Goal: Task Accomplishment & Management: Complete application form

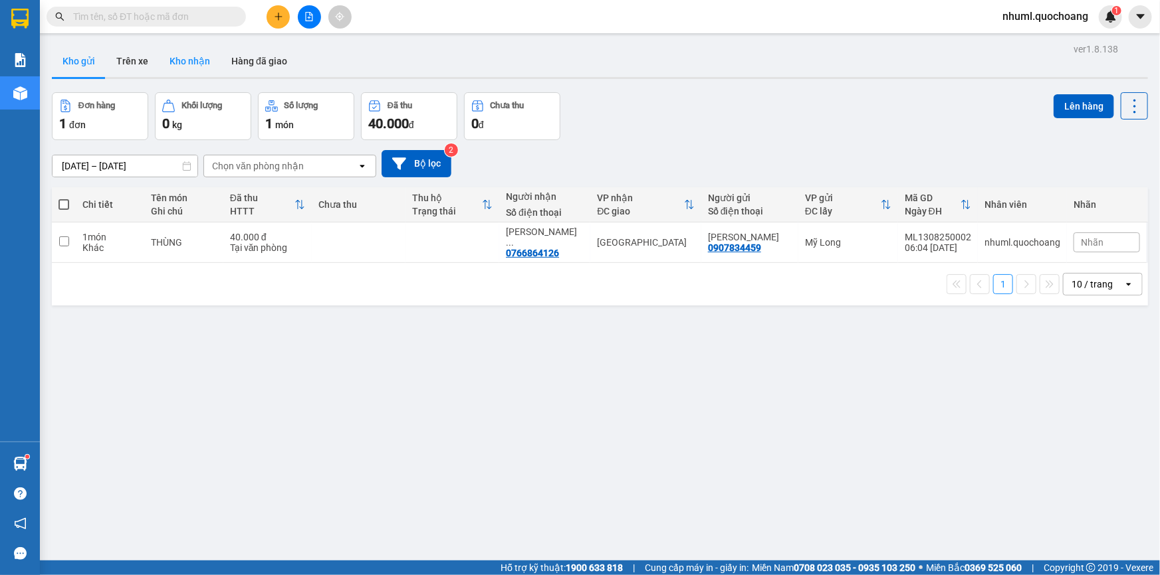
click at [198, 53] on button "Kho nhận" at bounding box center [190, 61] width 62 height 32
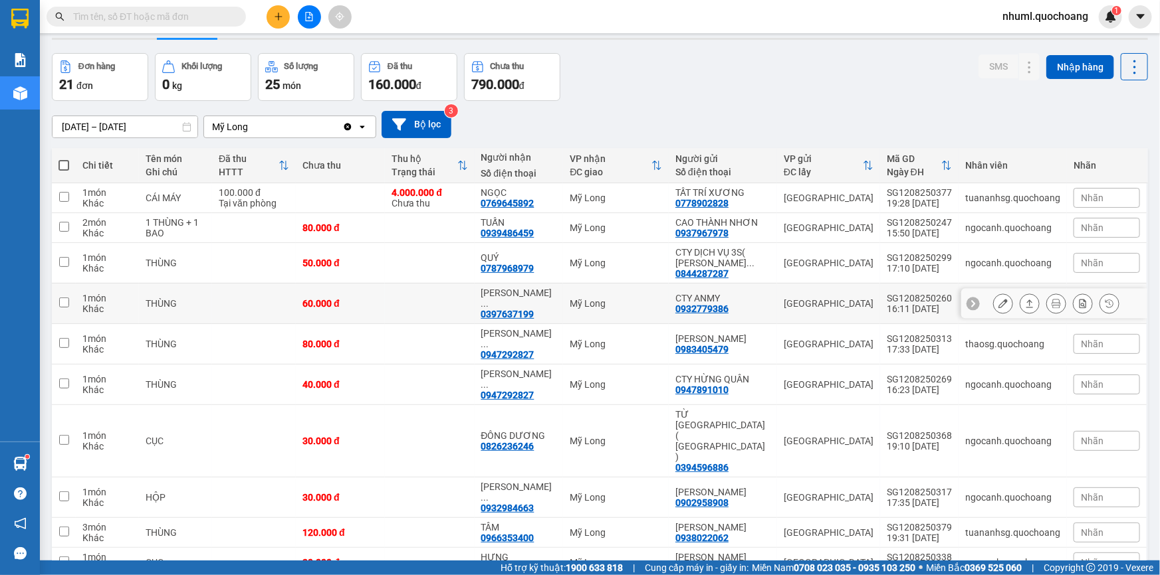
scroll to position [60, 0]
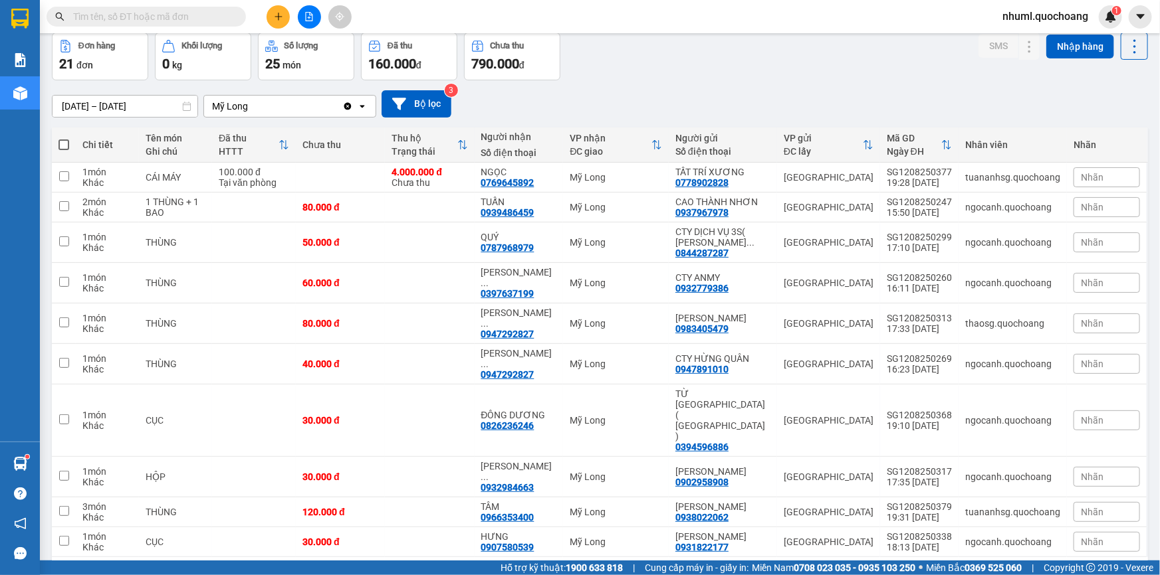
drag, startPoint x: 1121, startPoint y: 526, endPoint x: 1119, endPoint y: 534, distance: 8.2
click at [1123, 573] on icon "open" at bounding box center [1128, 578] width 11 height 11
click at [1110, 503] on div "100 / trang" at bounding box center [1093, 496] width 80 height 24
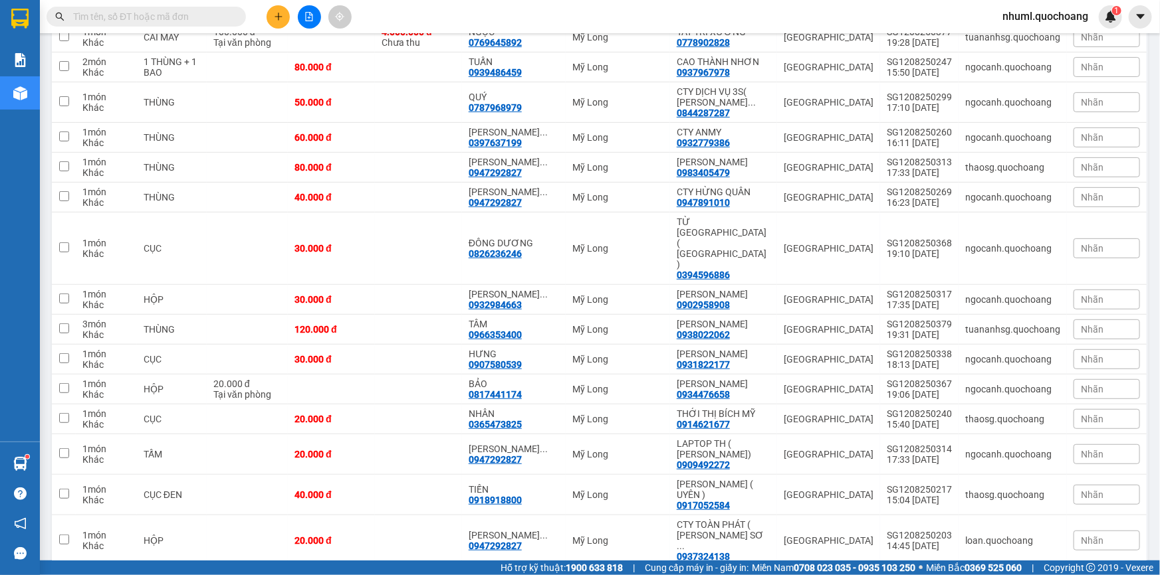
scroll to position [106, 0]
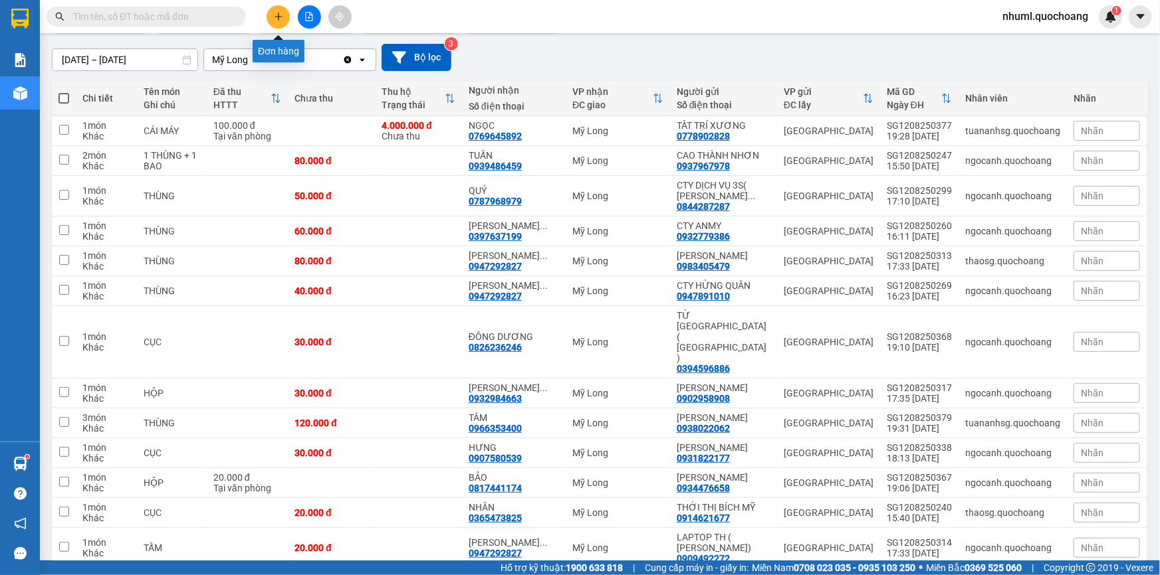
click at [281, 27] on button at bounding box center [277, 16] width 23 height 23
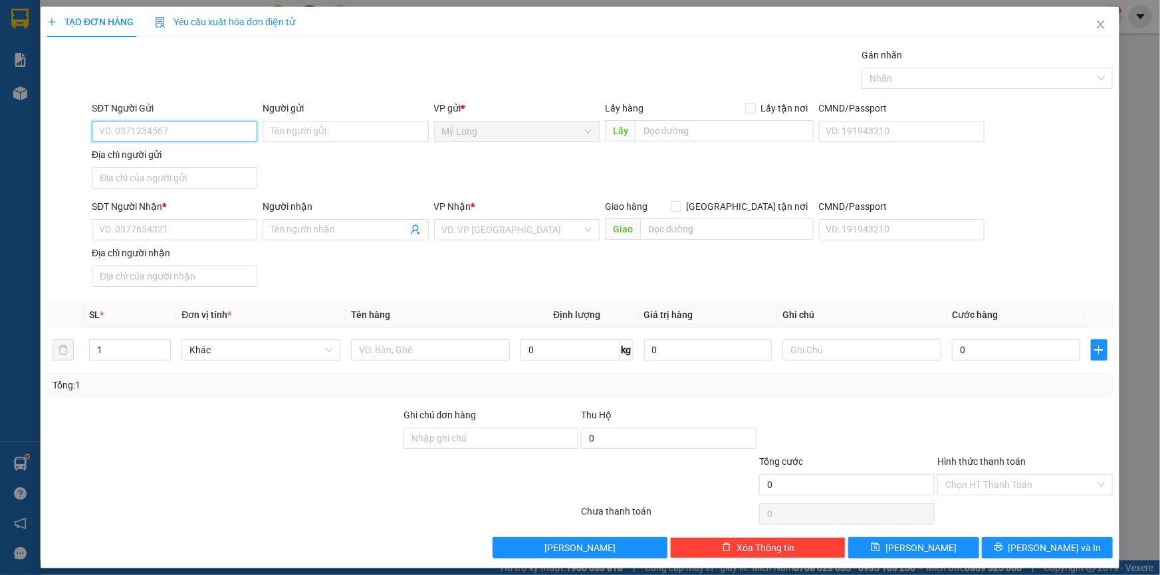
click at [193, 133] on input "SĐT Người Gửi" at bounding box center [174, 131] width 165 height 21
type input "0946527172"
click at [183, 162] on div "0946527172 - YÊN ĐỨC HOÀ (NK BẾN THÀNH )" at bounding box center [224, 158] width 250 height 15
type input "YÊN ĐỨC HOÀ (NK BẾN THÀNH )"
type input "0946527172"
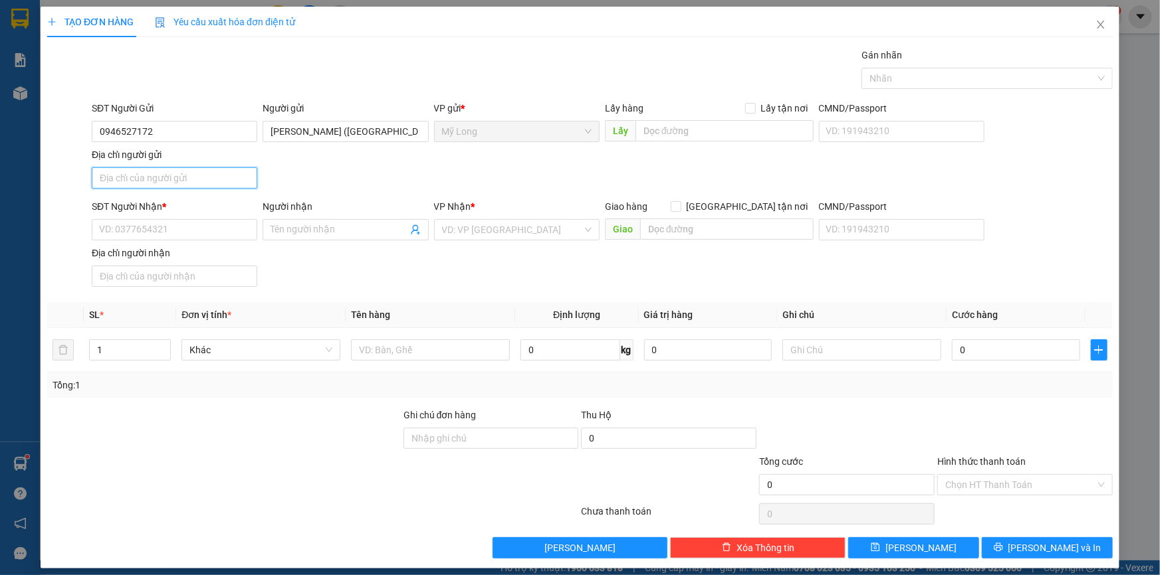
click at [185, 178] on input "Địa chỉ người gửi" at bounding box center [174, 177] width 165 height 21
type input "QL30 NGÃ TƯ MỸ LONG MỸ HIỆP ĐỒNG THÁP"
click at [138, 230] on input "SĐT Người Nhận *" at bounding box center [174, 229] width 165 height 21
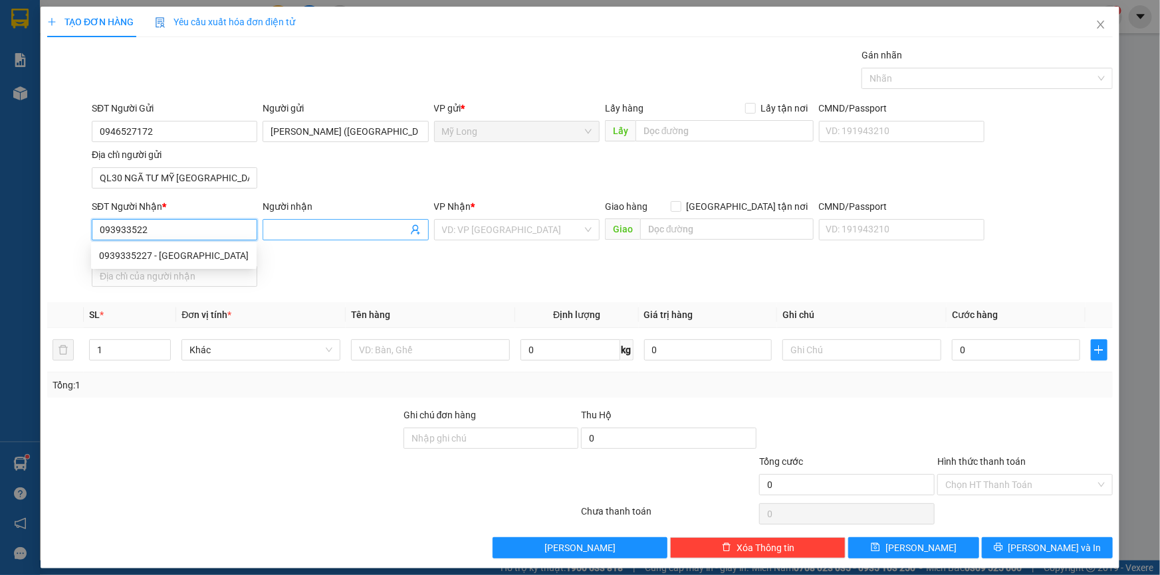
type input "0939335227"
click at [239, 251] on div "0939335227 - LABO HOÀI ANH" at bounding box center [174, 256] width 150 height 15
type input "LABO HOÀI ANH"
type input "0939335227"
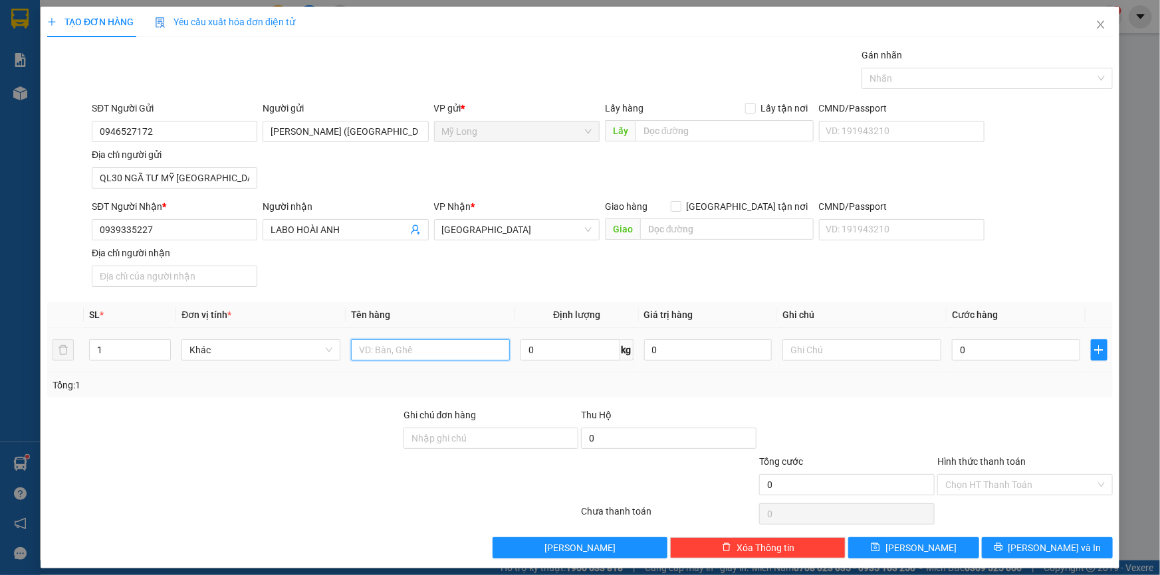
click at [484, 350] on input "text" at bounding box center [430, 350] width 159 height 21
type input "HỘP"
click at [1044, 354] on input "0" at bounding box center [1016, 350] width 128 height 21
type input "2"
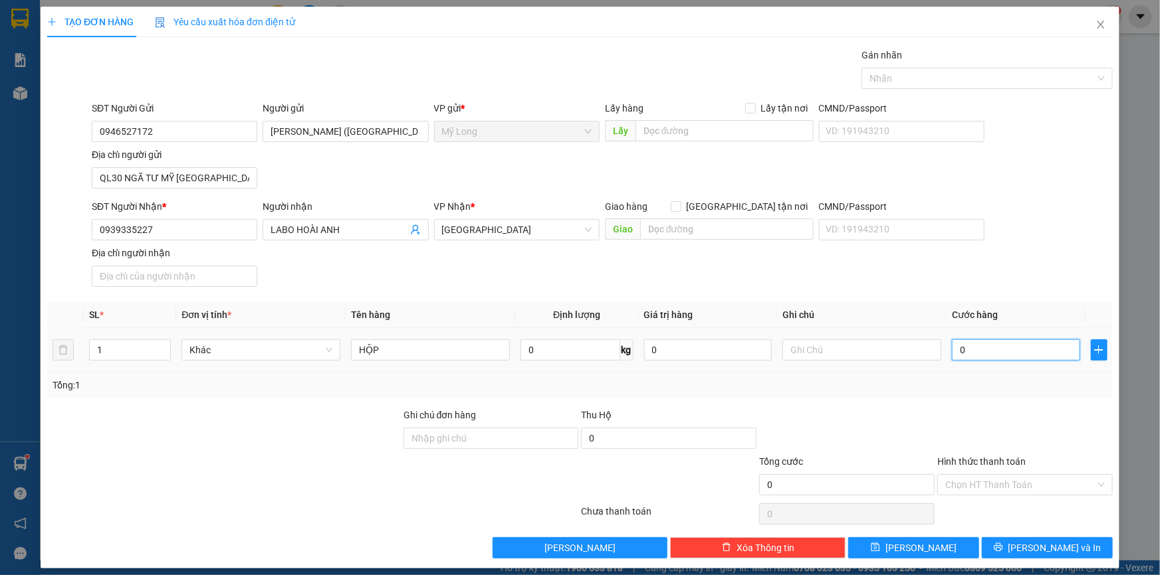
type input "2"
type input "20"
type input "20.000"
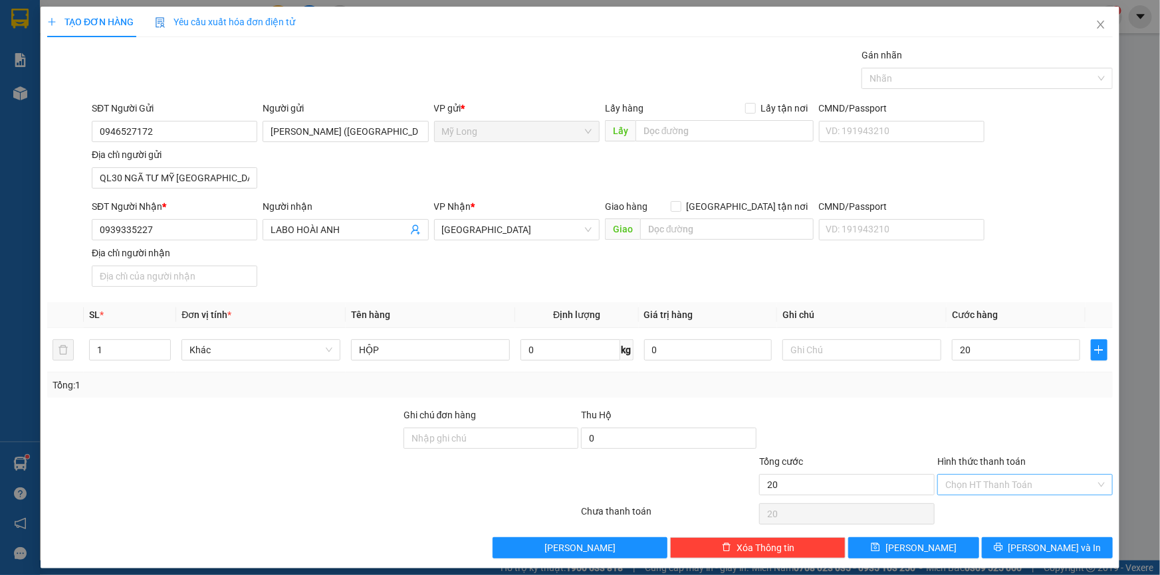
type input "20.000"
click at [1005, 485] on input "Hình thức thanh toán" at bounding box center [1020, 485] width 150 height 20
drag, startPoint x: 1002, startPoint y: 505, endPoint x: 1028, endPoint y: 532, distance: 37.1
click at [1003, 505] on div "Tại văn phòng" at bounding box center [1017, 510] width 158 height 15
type input "0"
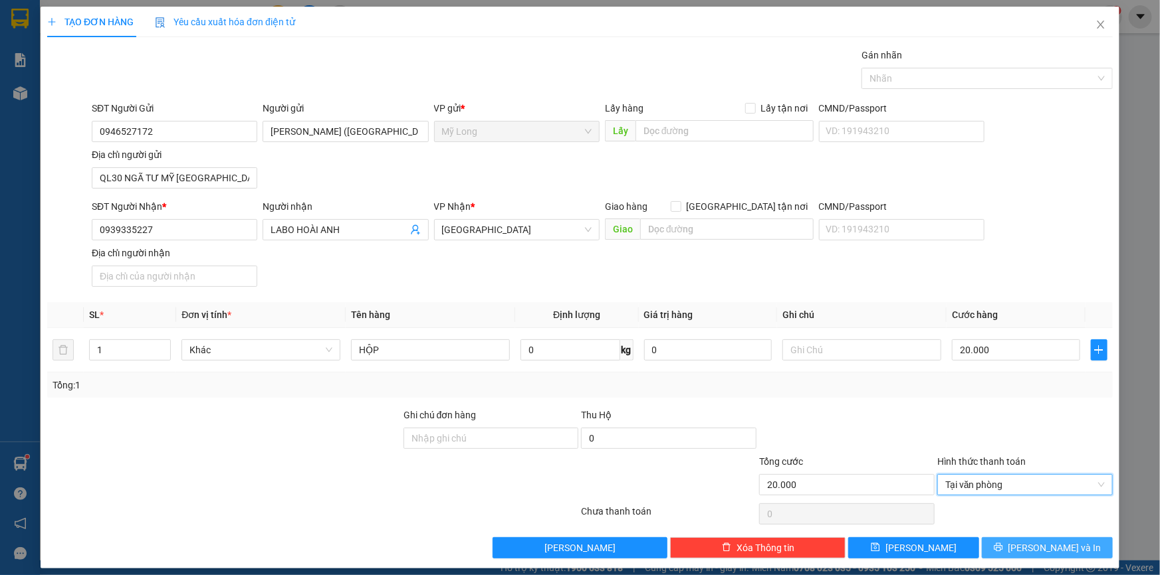
click at [1037, 546] on span "Lưu và In" at bounding box center [1054, 548] width 93 height 15
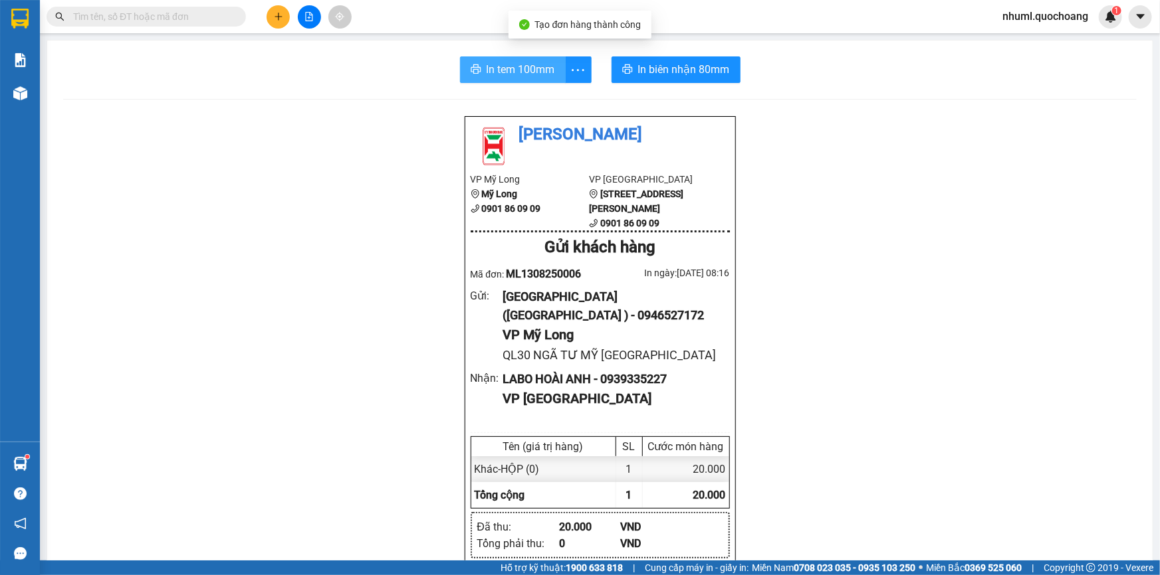
click at [554, 69] on button "In tem 100mm" at bounding box center [513, 69] width 106 height 27
click at [288, 19] on button at bounding box center [277, 16] width 23 height 23
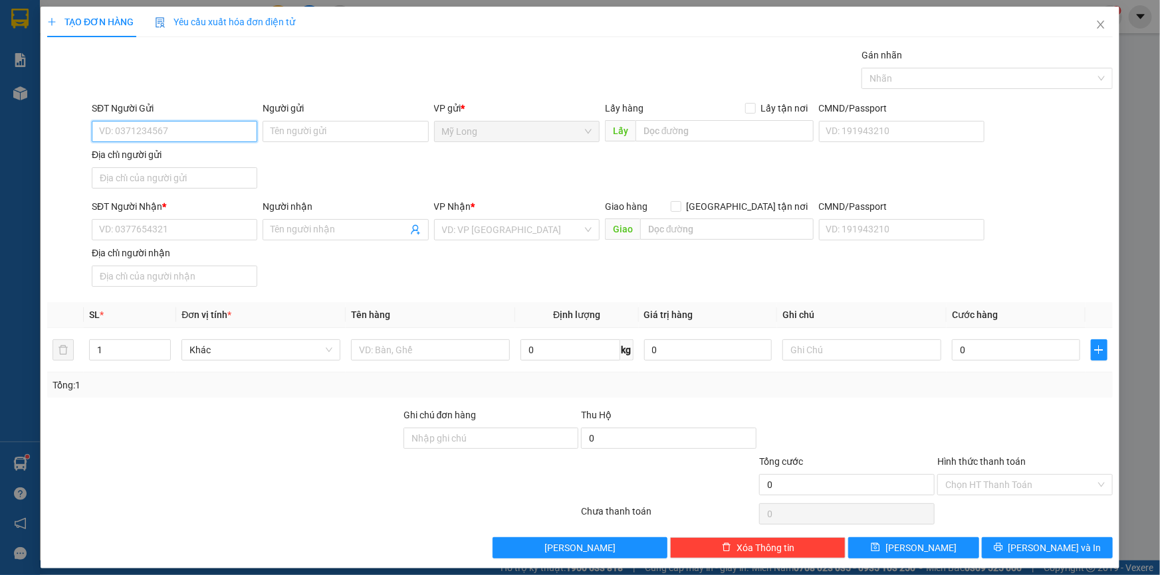
click at [200, 137] on input "SĐT Người Gửi" at bounding box center [174, 131] width 165 height 21
click at [180, 155] on div "0896665348 - BÌNH" at bounding box center [173, 158] width 148 height 15
type input "0896665348"
type input "BÌNH"
type input "0896665348"
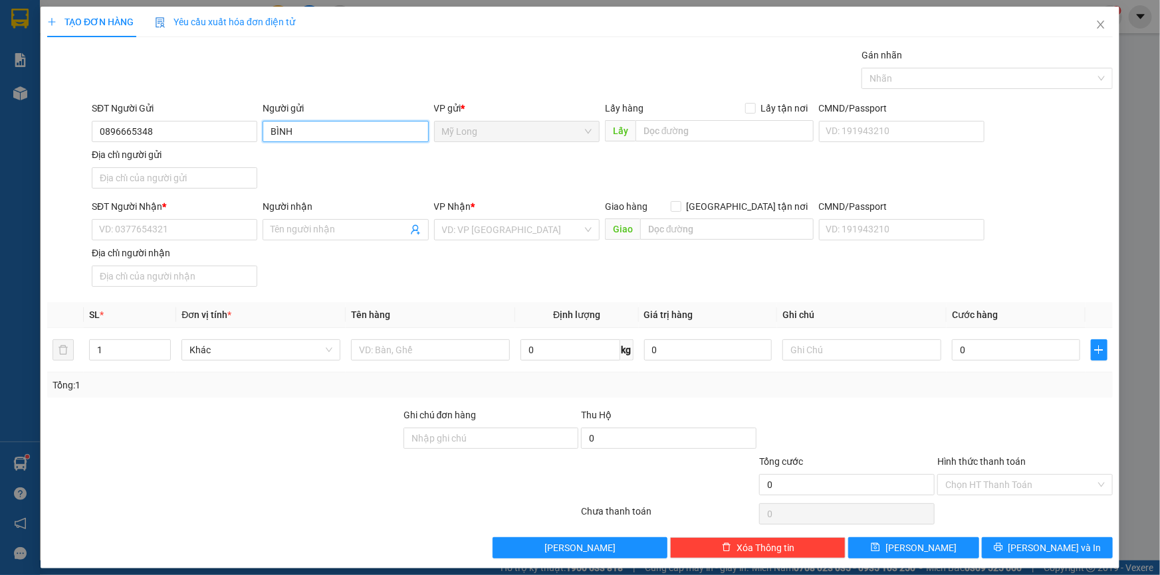
click at [267, 134] on input "BÌNH" at bounding box center [344, 131] width 165 height 21
type input "[PERSON_NAME]"
click at [132, 178] on input "Địa chỉ người gửi" at bounding box center [174, 177] width 165 height 21
type input "TỔ 10 ÁP 3 BÌNH HÀNG TRUNG ĐỒNG THÁP"
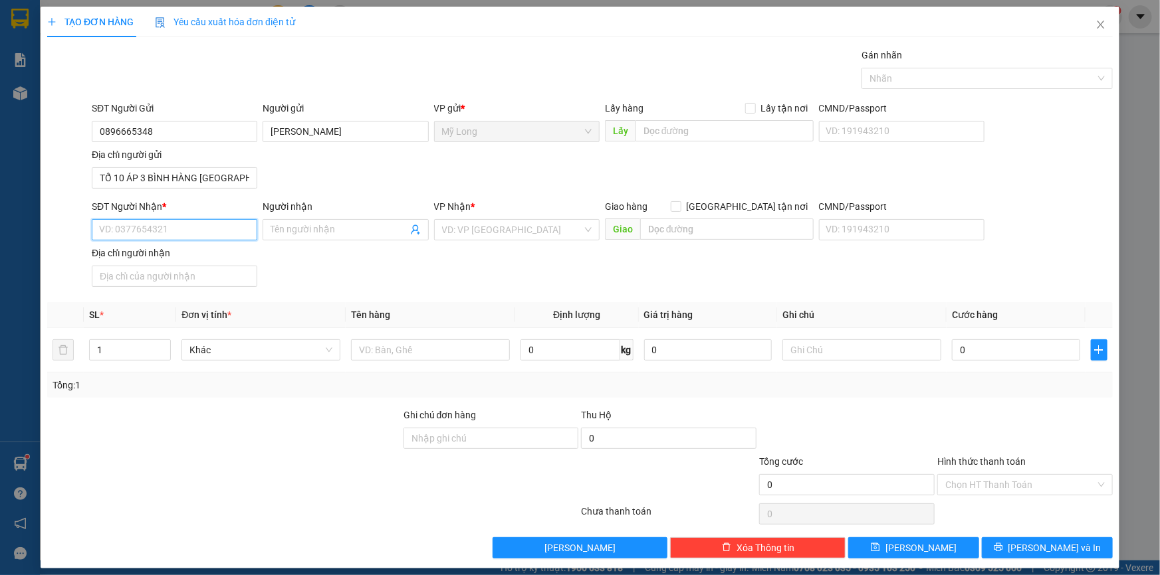
drag, startPoint x: 176, startPoint y: 219, endPoint x: 189, endPoint y: 226, distance: 14.3
click at [177, 219] on input "SĐT Người Nhận *" at bounding box center [174, 229] width 165 height 21
click at [144, 278] on div "0786191158 - HẢI" at bounding box center [173, 277] width 148 height 15
type input "0786191158"
click at [264, 227] on span "HẢI" at bounding box center [344, 229] width 165 height 21
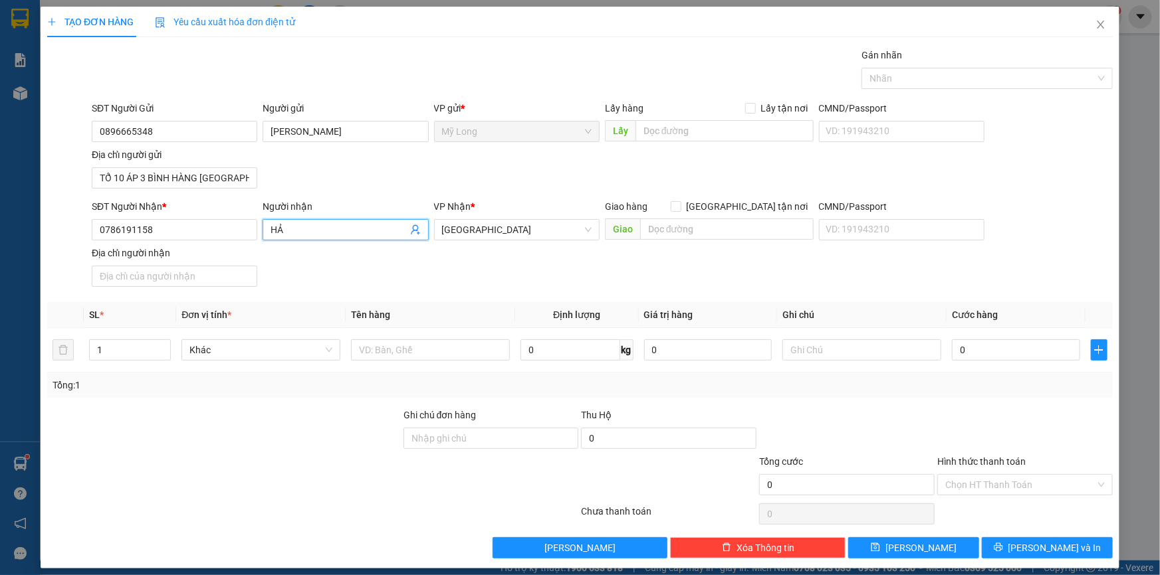
type input "H"
type input "D"
type input "ĐẶNG THANH HẢI"
click at [459, 348] on input "text" at bounding box center [430, 350] width 159 height 21
click at [1006, 342] on input "0" at bounding box center [1016, 350] width 128 height 21
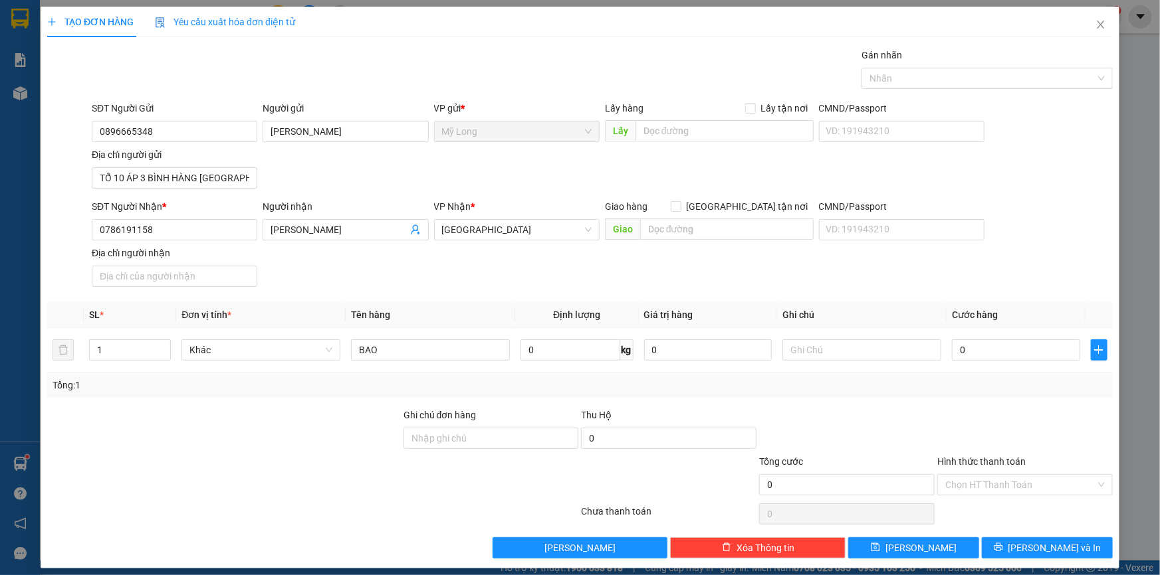
click at [1045, 532] on div "Transit Pickup Surcharge Ids Transit Deliver Surcharge Ids Transit Deliver Surc…" at bounding box center [579, 303] width 1065 height 511
click at [1043, 550] on span "Lưu và In" at bounding box center [1054, 548] width 93 height 15
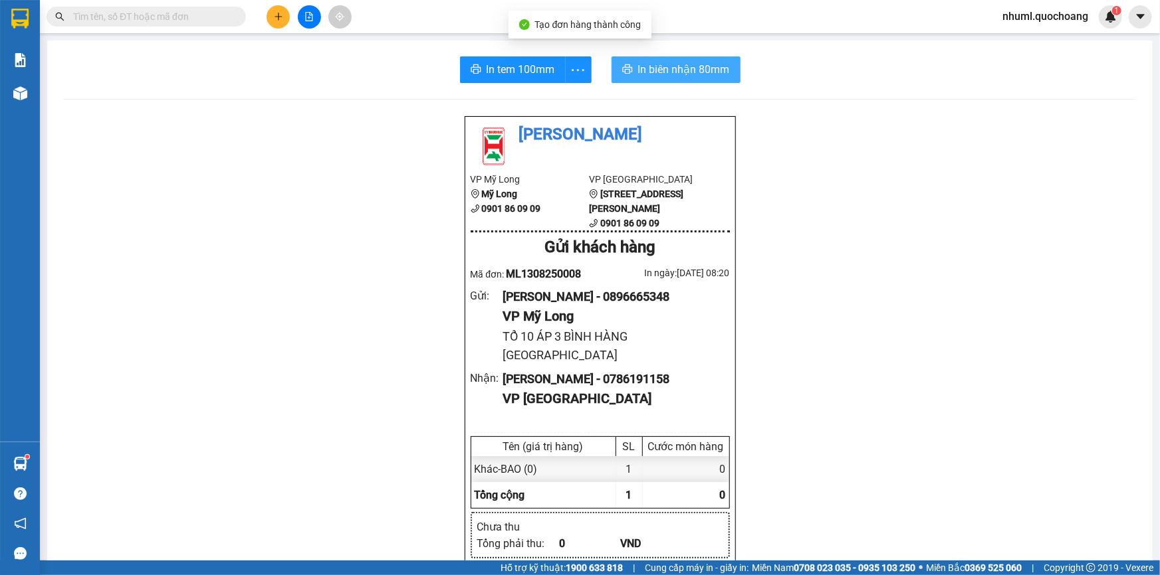
click at [696, 76] on span "In biên nhận 80mm" at bounding box center [684, 69] width 92 height 17
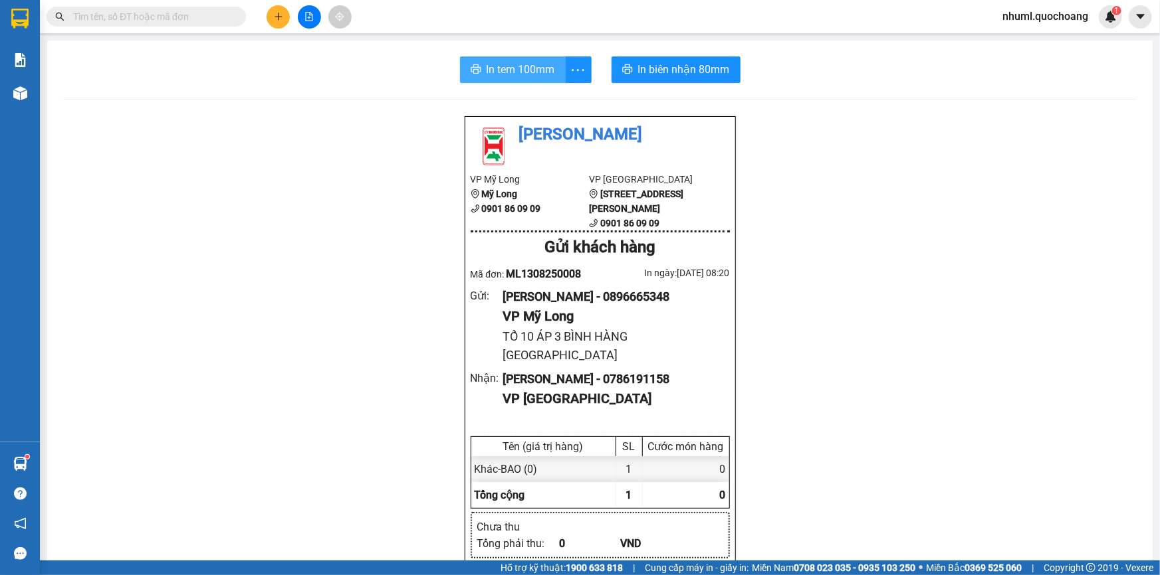
click at [543, 77] on span "In tem 100mm" at bounding box center [520, 69] width 68 height 17
click at [1050, 27] on div "nhuml.quochoang 1" at bounding box center [1056, 16] width 130 height 23
click at [1130, 8] on button at bounding box center [1139, 16] width 23 height 23
click at [1023, 29] on div "Kết quả tìm kiếm ( 0 ) Bộ lọc No Data nhuml.quochoang 1" at bounding box center [580, 16] width 1160 height 33
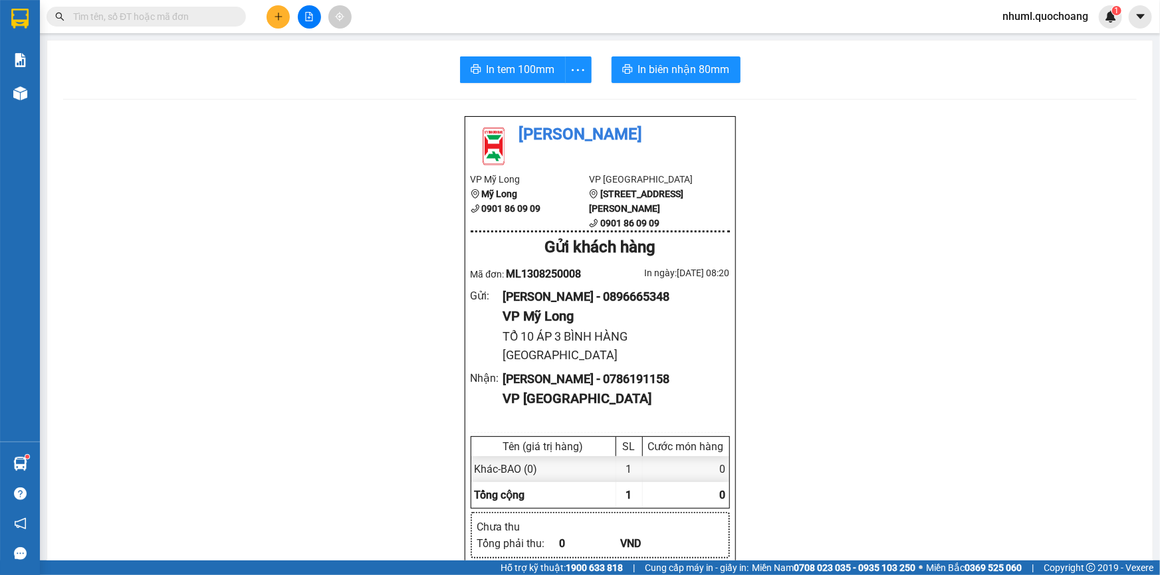
click at [1021, 25] on div "nhuml.quochoang 1" at bounding box center [1056, 16] width 130 height 23
click at [1021, 13] on span "nhuml.quochoang" at bounding box center [1044, 16] width 107 height 17
click at [1037, 35] on span "Đăng xuất" at bounding box center [1051, 41] width 80 height 15
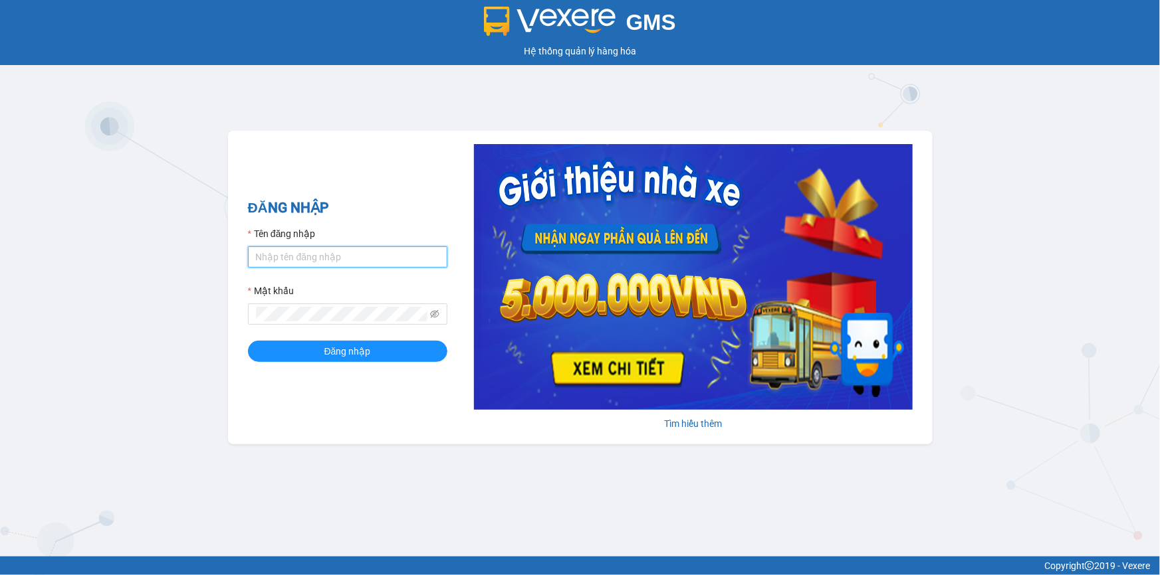
click at [306, 255] on input "Tên đăng nhập" at bounding box center [347, 257] width 199 height 21
type input "viml.quochoang"
click at [399, 304] on span at bounding box center [347, 314] width 199 height 21
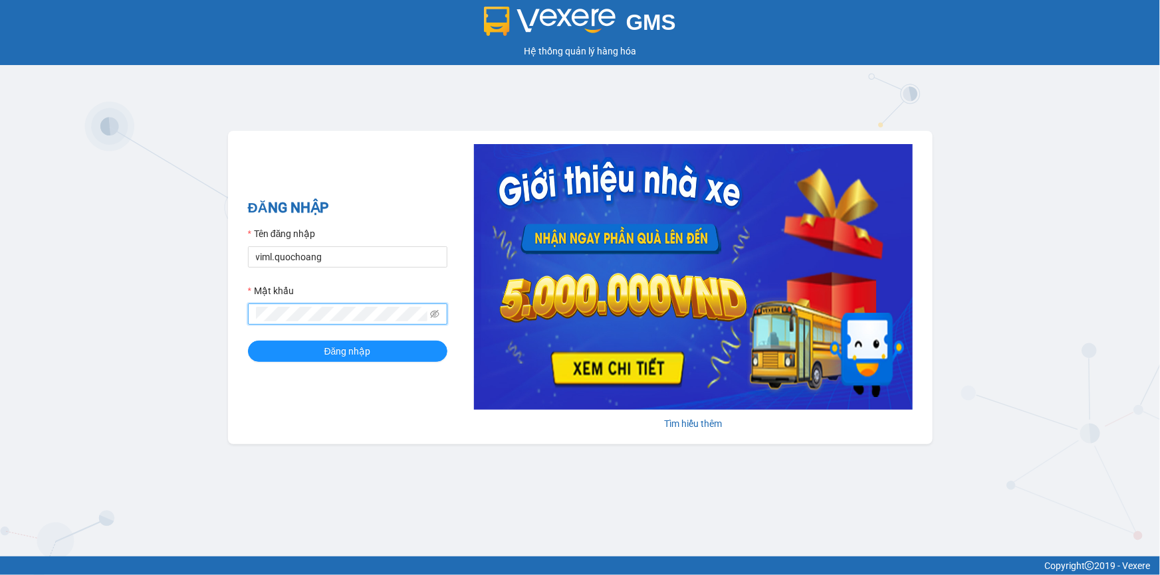
click at [248, 341] on button "Đăng nhập" at bounding box center [347, 351] width 199 height 21
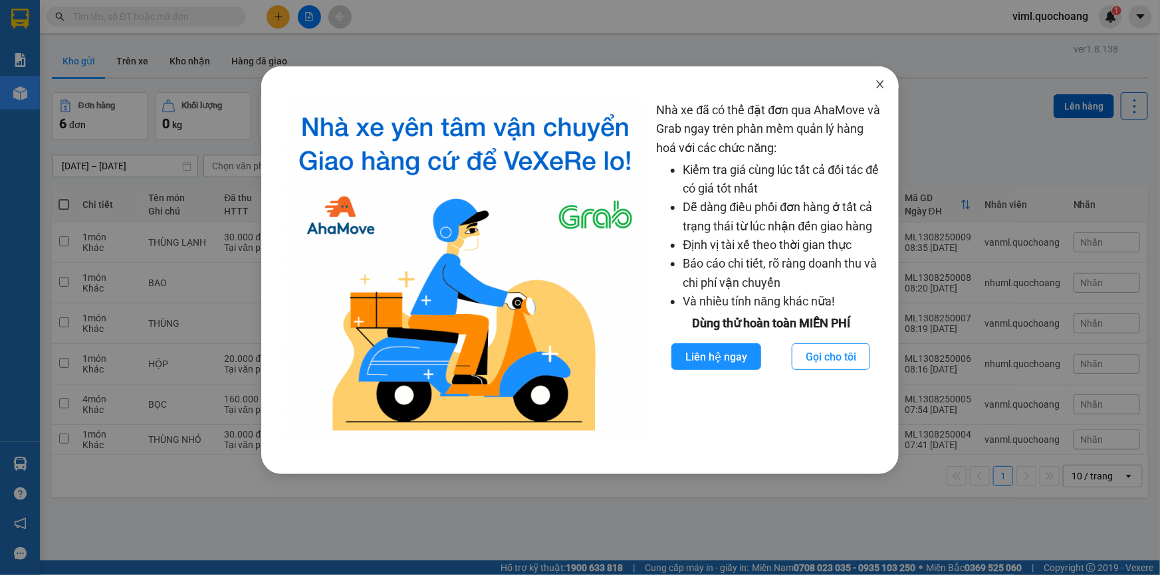
click at [880, 85] on icon "close" at bounding box center [880, 84] width 7 height 8
